Goal: Task Accomplishment & Management: Use online tool/utility

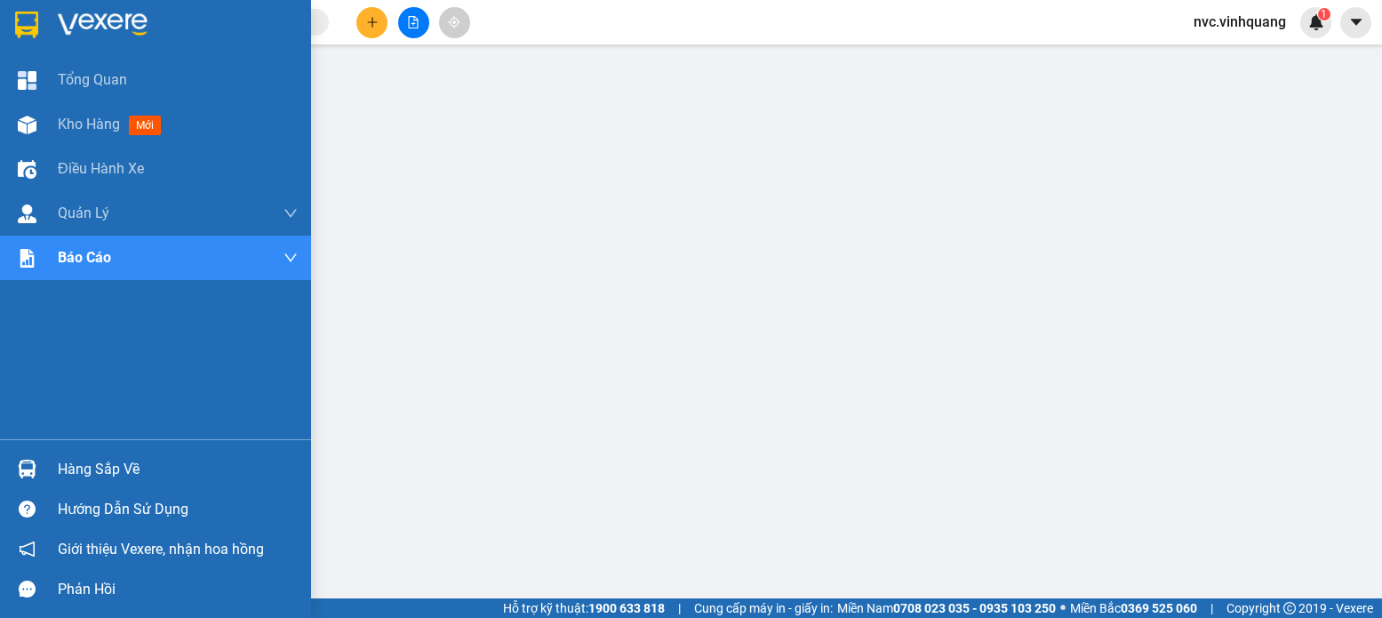
click at [69, 468] on div "Hàng sắp về" at bounding box center [178, 469] width 240 height 27
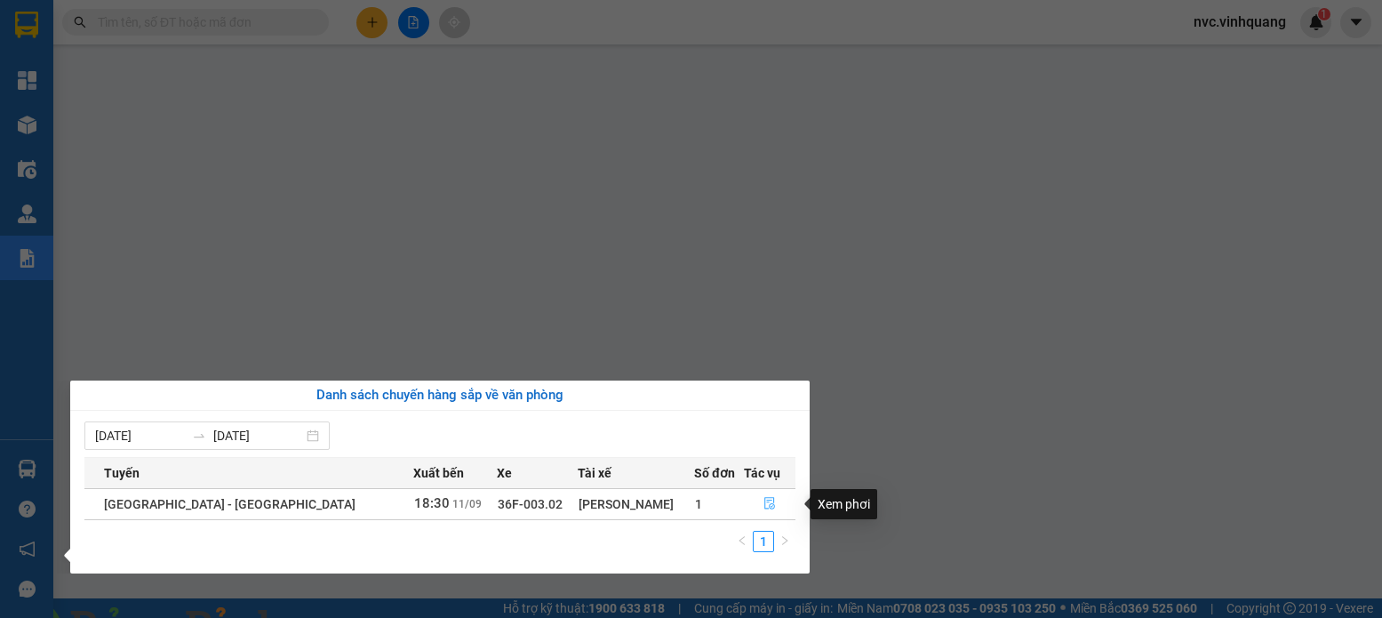
click at [764, 502] on icon "file-done" at bounding box center [769, 504] width 11 height 12
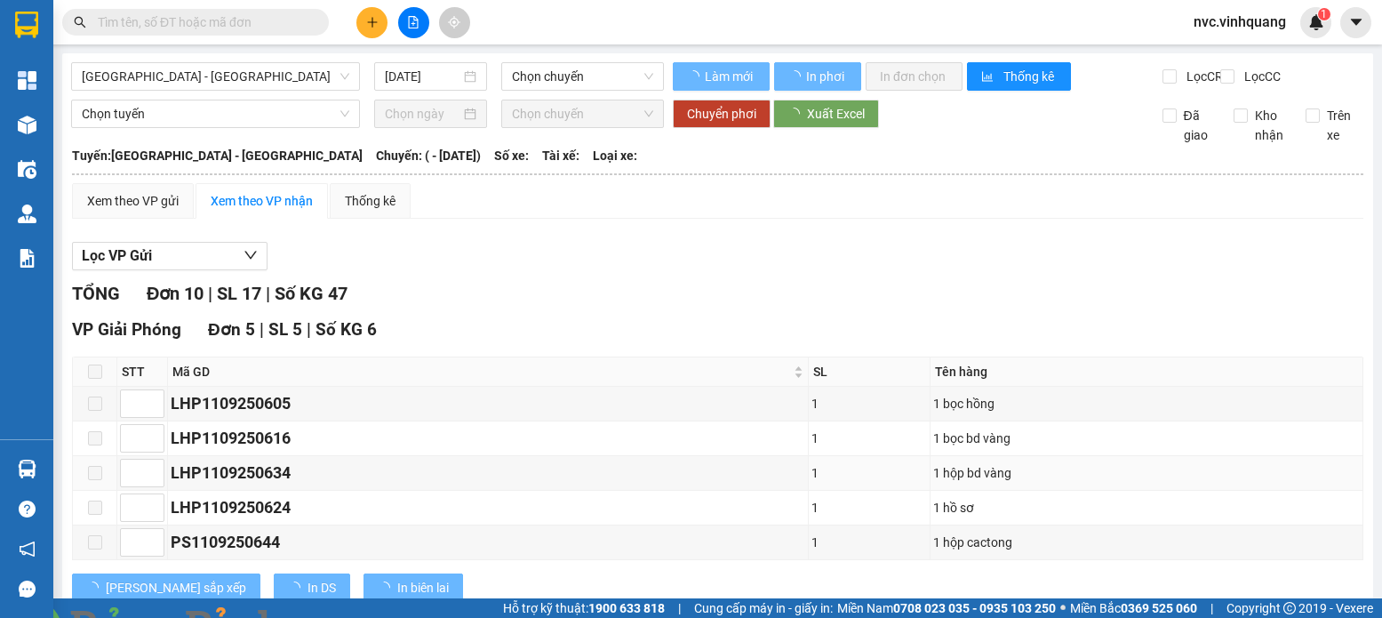
type input "[DATE]"
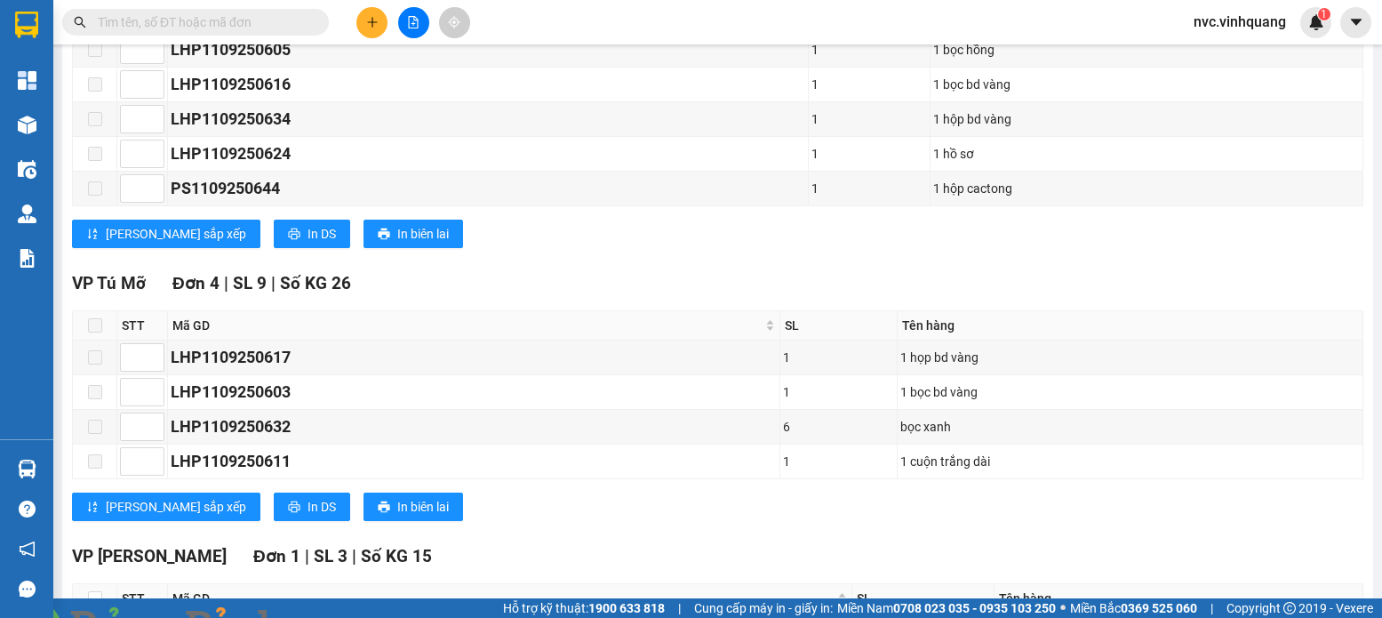
scroll to position [510, 0]
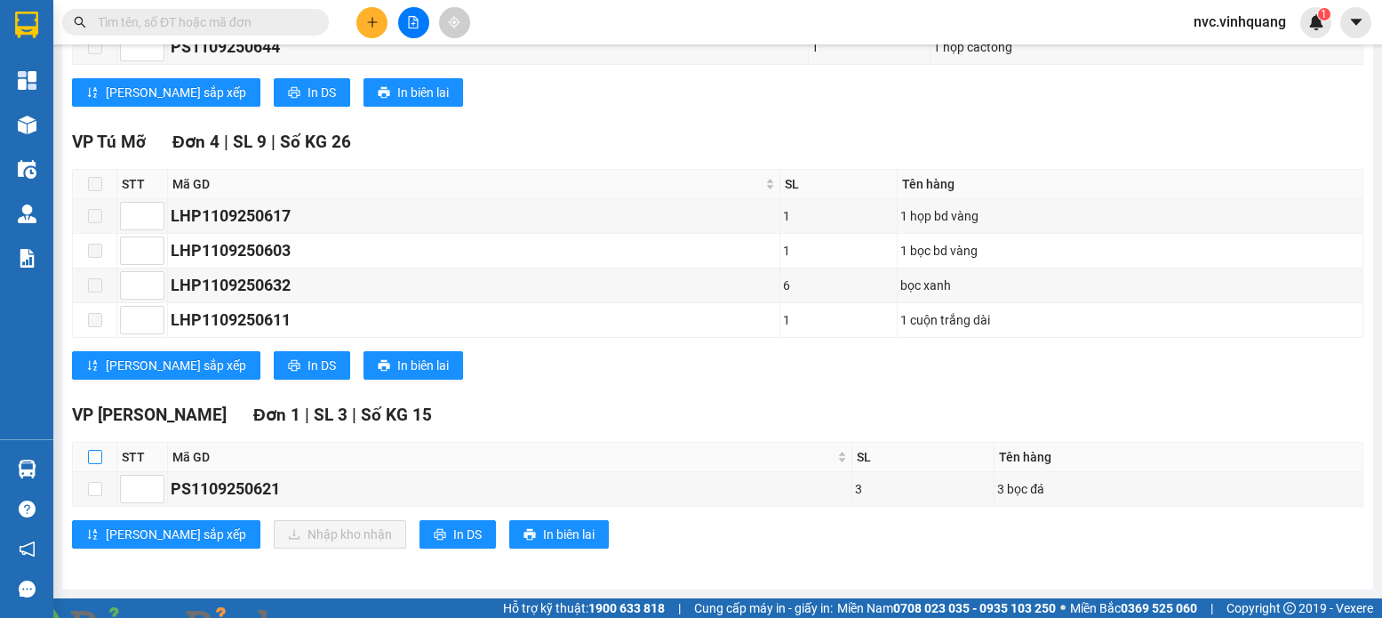
click at [92, 452] on input "checkbox" at bounding box center [95, 457] width 14 height 14
checkbox input "true"
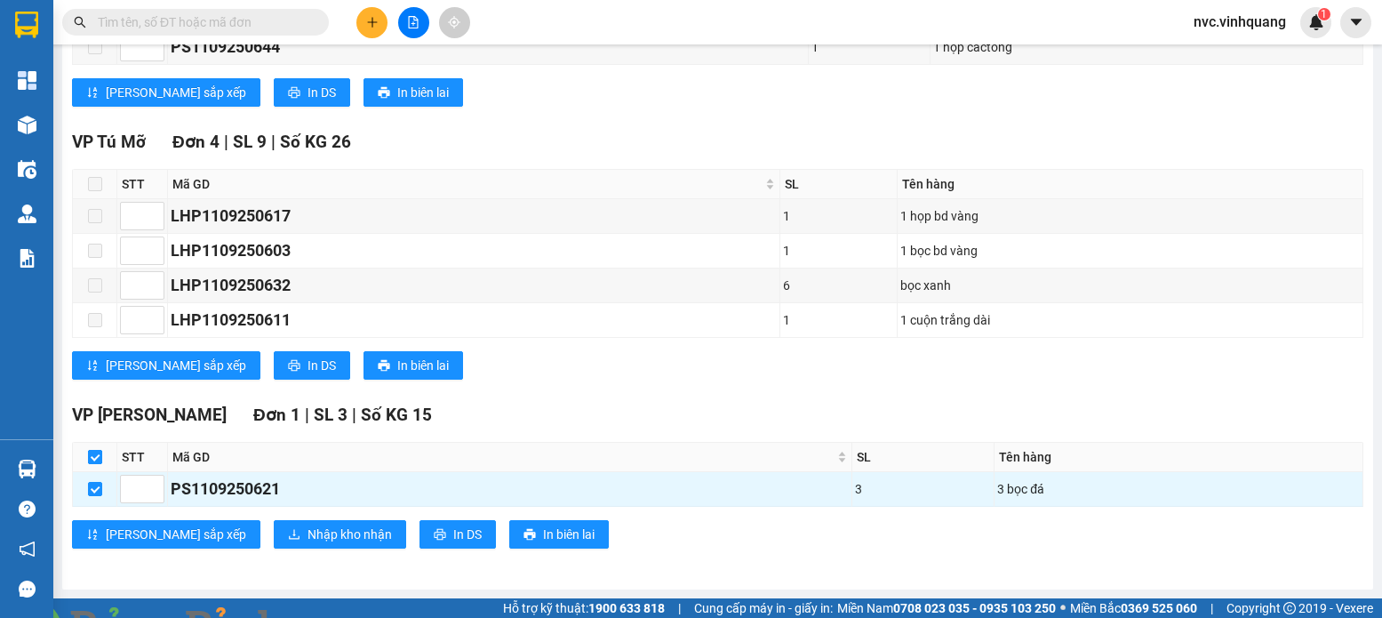
checkbox input "true"
click at [308, 541] on span "Nhập kho nhận" at bounding box center [350, 534] width 84 height 20
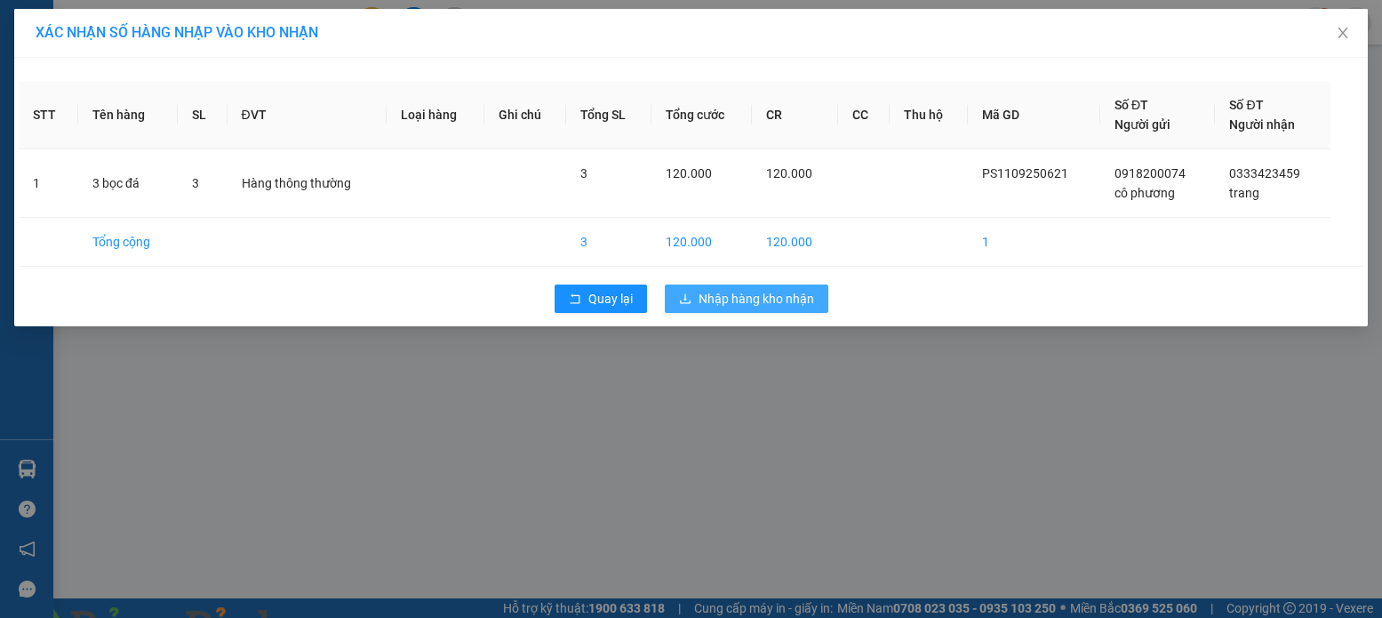
click at [743, 297] on span "Nhập hàng kho nhận" at bounding box center [757, 299] width 116 height 20
